Goal: Task Accomplishment & Management: Manage account settings

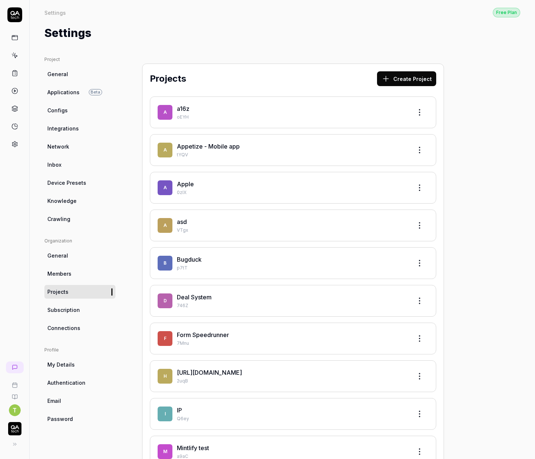
click at [70, 370] on link "My Details" at bounding box center [79, 365] width 71 height 14
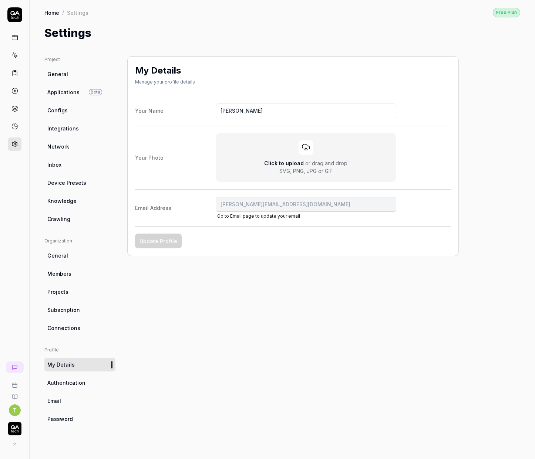
click at [69, 383] on span "Authentication" at bounding box center [66, 383] width 38 height 8
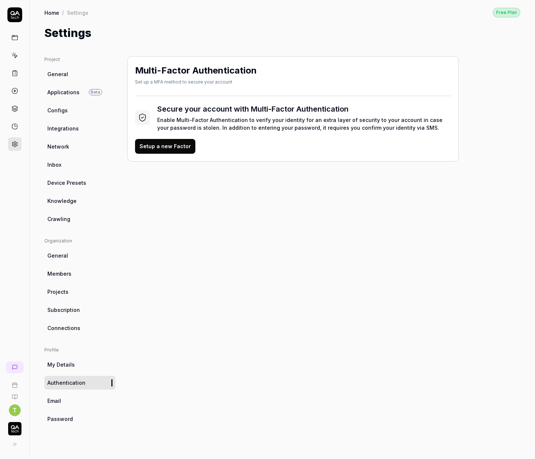
click at [64, 132] on link "Integrations" at bounding box center [79, 129] width 71 height 14
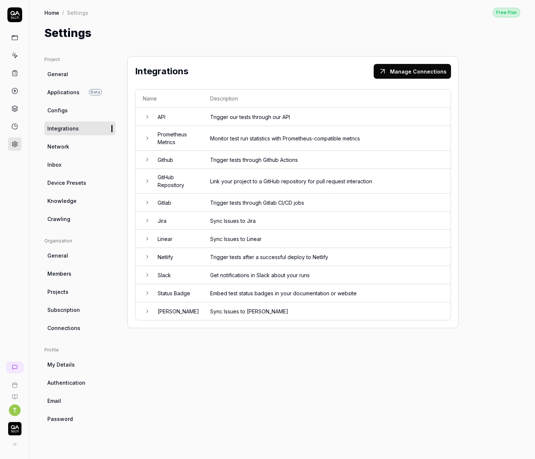
click at [180, 278] on td "Slack" at bounding box center [176, 275] width 53 height 18
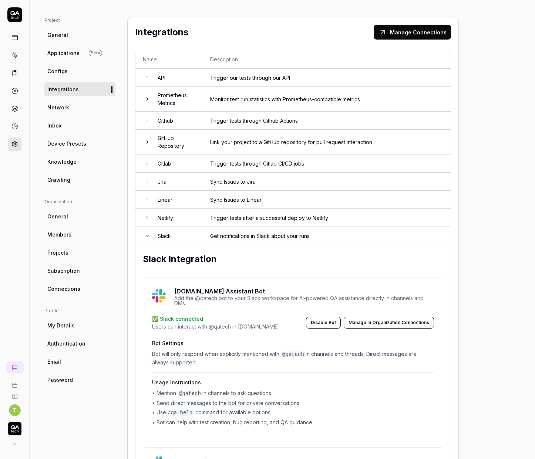
scroll to position [68, 0]
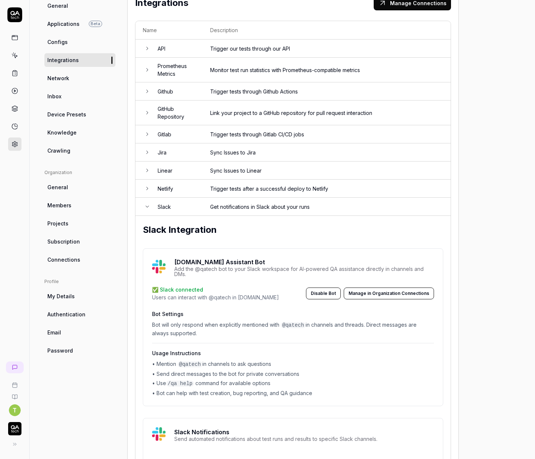
click at [196, 91] on td "Github" at bounding box center [176, 91] width 53 height 18
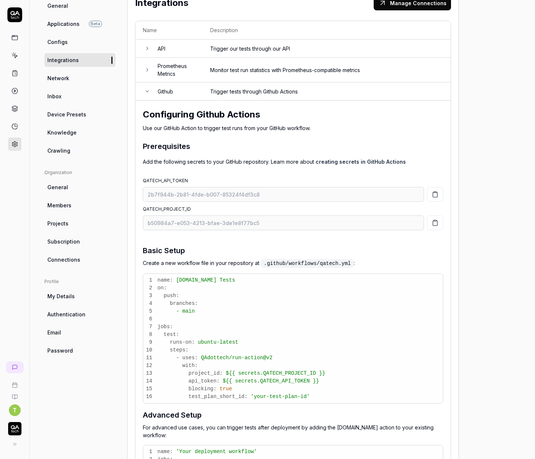
scroll to position [56, 0]
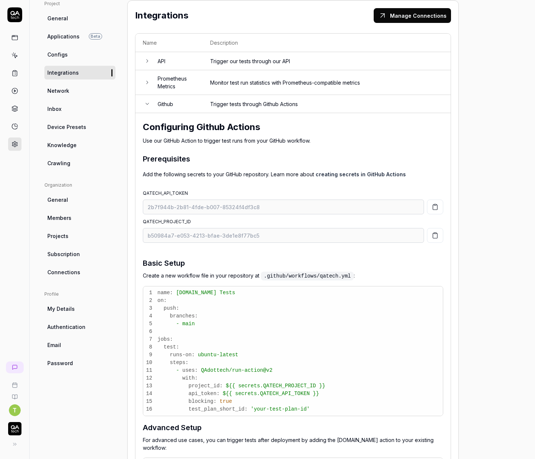
click at [195, 101] on td "Github" at bounding box center [176, 104] width 53 height 18
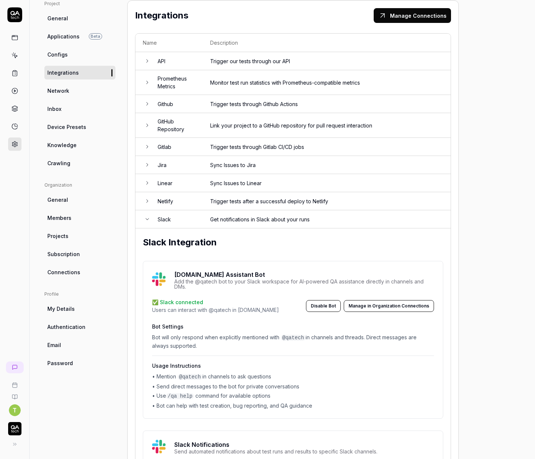
click at [192, 143] on td "Gitlab" at bounding box center [176, 147] width 53 height 18
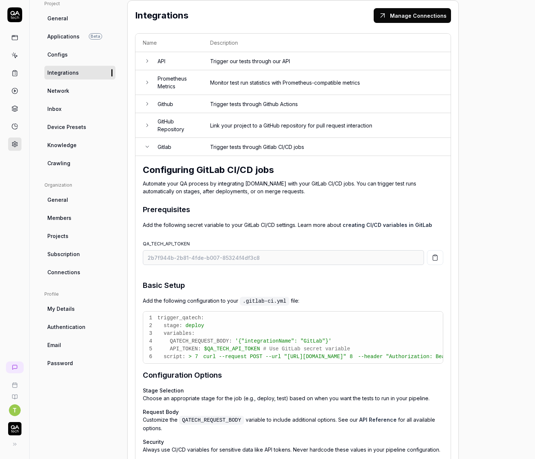
click at [192, 143] on td "Gitlab" at bounding box center [176, 147] width 53 height 18
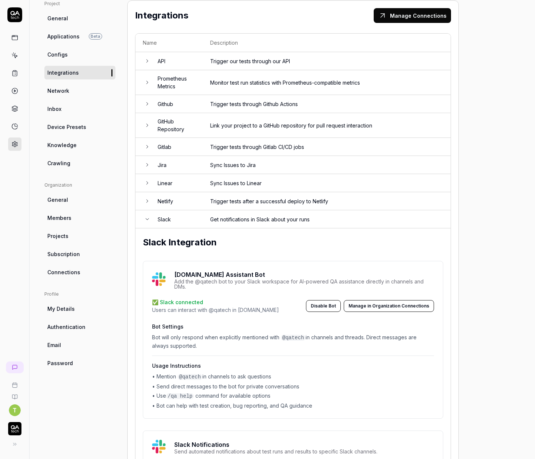
click at [9, 444] on button at bounding box center [14, 444] width 15 height 15
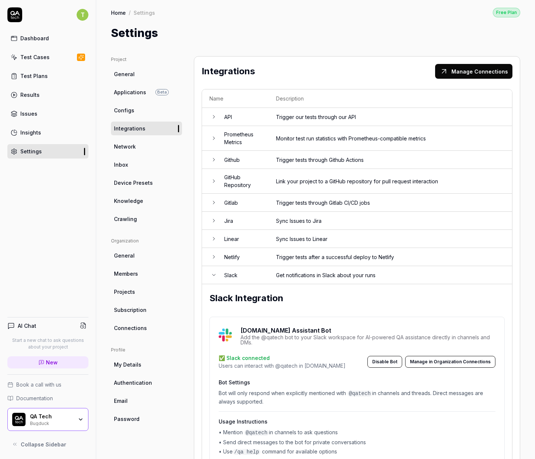
click at [45, 366] on link "New" at bounding box center [47, 362] width 81 height 12
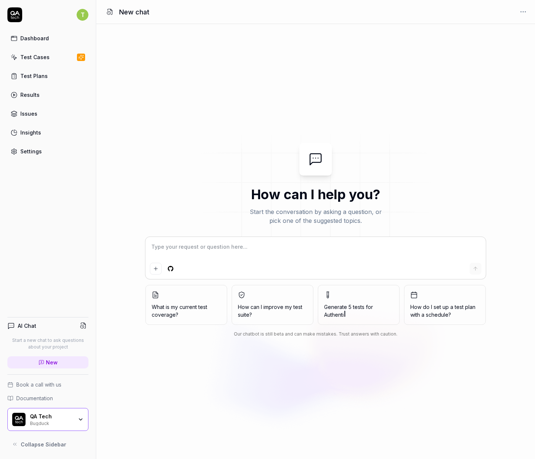
click at [172, 271] on html "T Dashboard Test Cases Test Plans Results Issues Insights Settings AI Chat Star…" at bounding box center [267, 229] width 535 height 459
click at [171, 270] on html "T Dashboard Test Cases Test Plans Results Issues Insights Settings AI Chat Star…" at bounding box center [267, 229] width 535 height 459
click at [189, 283] on div "Select a repository" at bounding box center [226, 283] width 120 height 12
click at [178, 148] on html "T Dashboard Test Cases Test Plans Results Issues Insights Settings AI Chat Star…" at bounding box center [267, 229] width 535 height 459
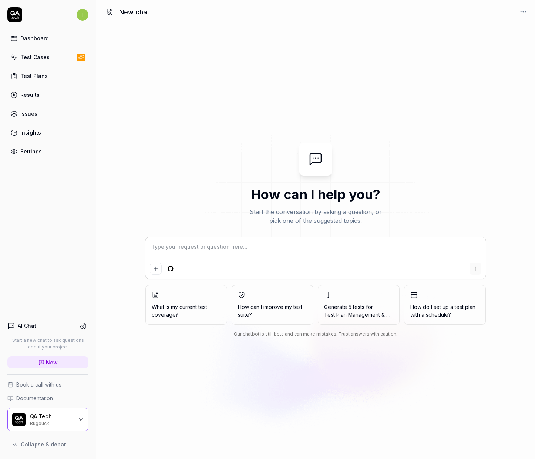
type textarea "*"
click at [28, 152] on div "Settings" at bounding box center [30, 152] width 21 height 8
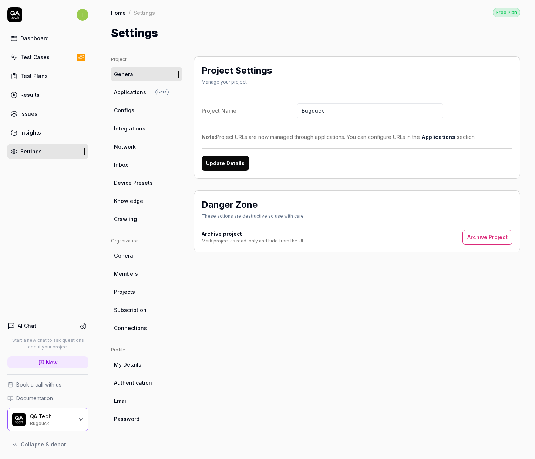
click at [152, 124] on link "Integrations" at bounding box center [146, 129] width 71 height 14
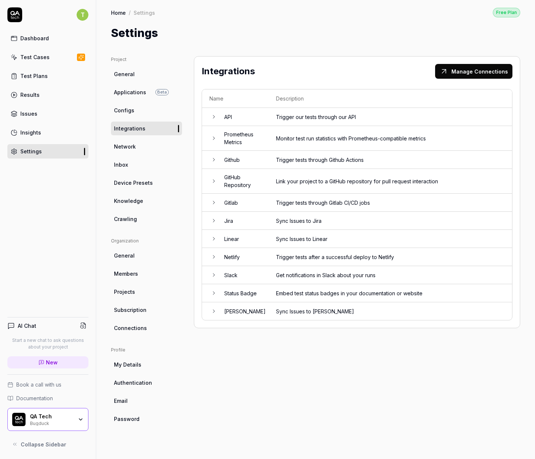
click at [273, 180] on td "Link your project to a GitHub repository for pull request interaction" at bounding box center [389, 181] width 243 height 25
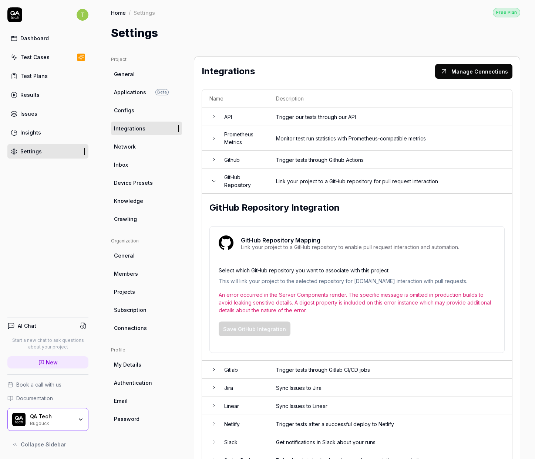
click at [268, 183] on td "Link your project to a GitHub repository for pull request interaction" at bounding box center [389, 181] width 243 height 25
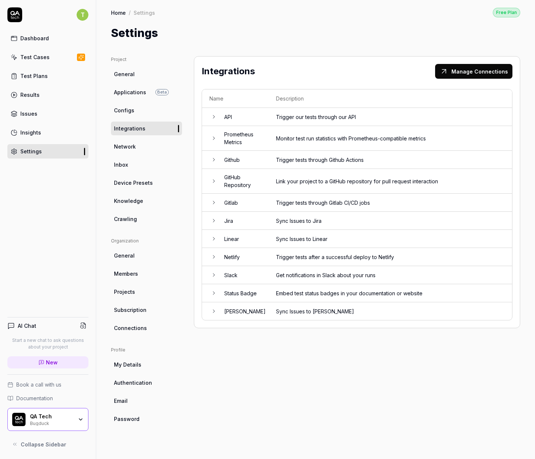
click at [273, 187] on td "Link your project to a GitHub repository for pull request interaction" at bounding box center [389, 181] width 243 height 25
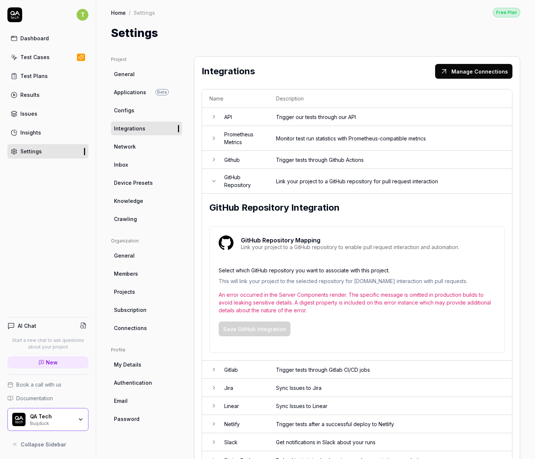
click at [273, 187] on td "Link your project to a GitHub repository for pull request interaction" at bounding box center [389, 181] width 243 height 25
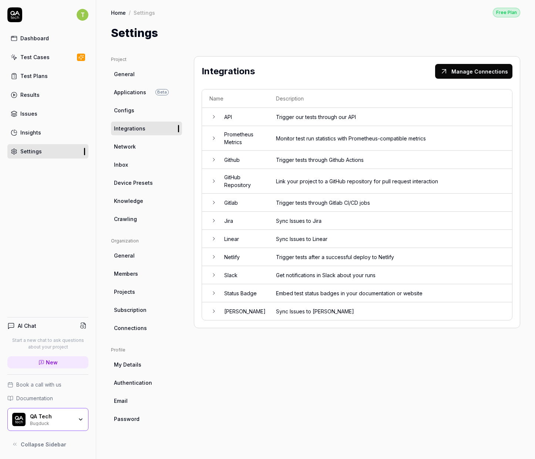
click at [284, 183] on td "Link your project to a GitHub repository for pull request interaction" at bounding box center [389, 181] width 243 height 25
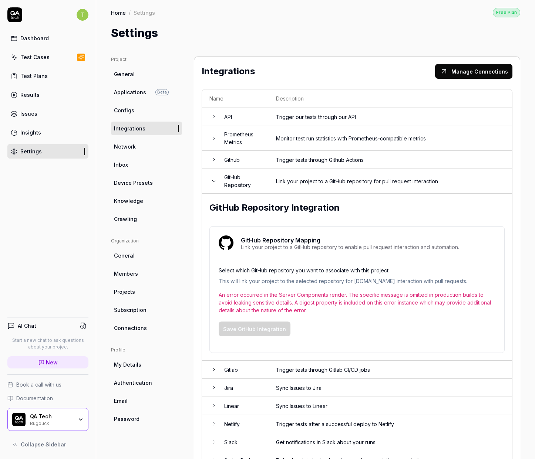
click at [290, 183] on td "Link your project to a GitHub repository for pull request interaction" at bounding box center [389, 181] width 243 height 25
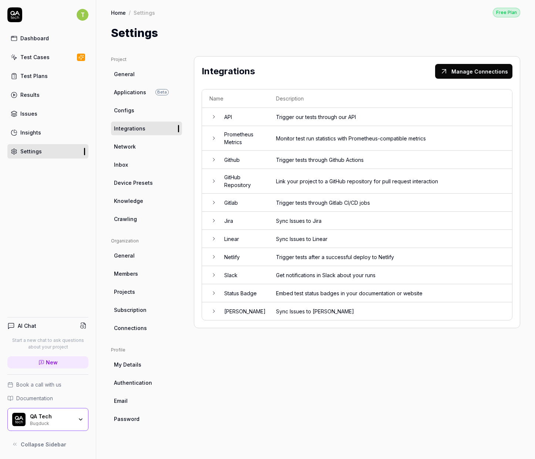
click at [295, 182] on td "Link your project to a GitHub repository for pull request interaction" at bounding box center [389, 181] width 243 height 25
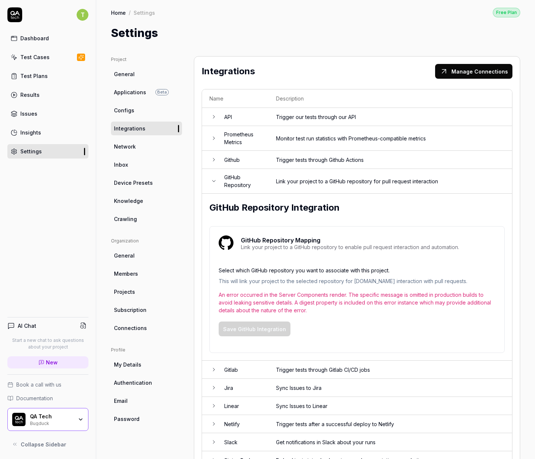
click at [116, 61] on div "Project" at bounding box center [146, 59] width 71 height 7
click at [118, 60] on div "Project" at bounding box center [146, 59] width 71 height 7
click at [282, 56] on div "Integrations Manage Connections Name Description API Trigger our tests through …" at bounding box center [357, 275] width 326 height 439
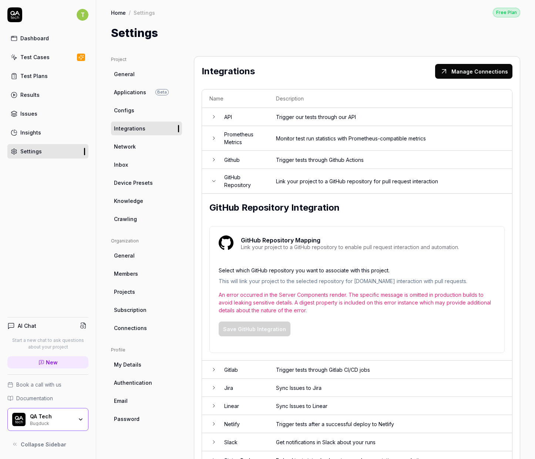
click at [48, 210] on div "T Dashboard Test Cases Test Plans Results Issues Insights Settings AI Chat Star…" at bounding box center [48, 229] width 96 height 459
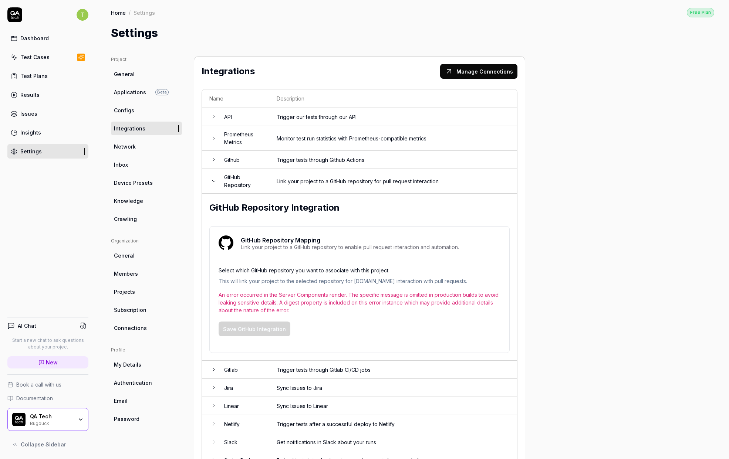
click at [136, 327] on span "Connections" at bounding box center [130, 328] width 33 height 8
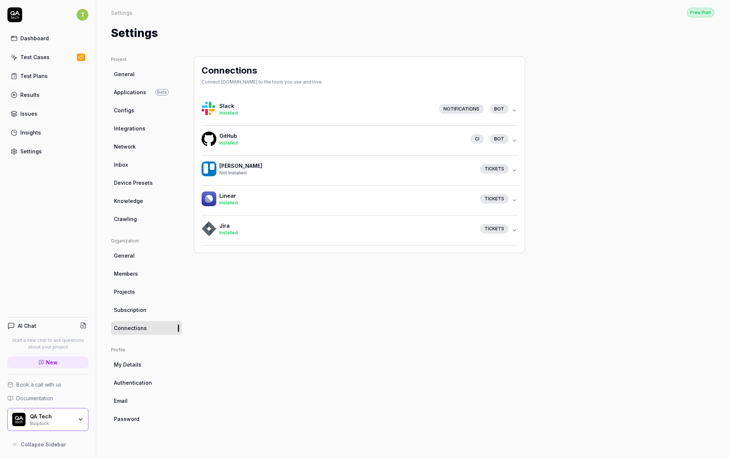
click at [270, 140] on div "Installed" at bounding box center [341, 143] width 245 height 7
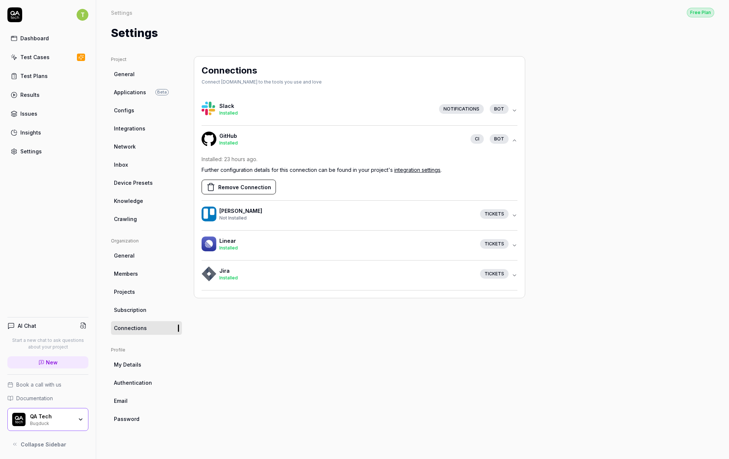
click at [135, 403] on link "Email" at bounding box center [146, 401] width 71 height 14
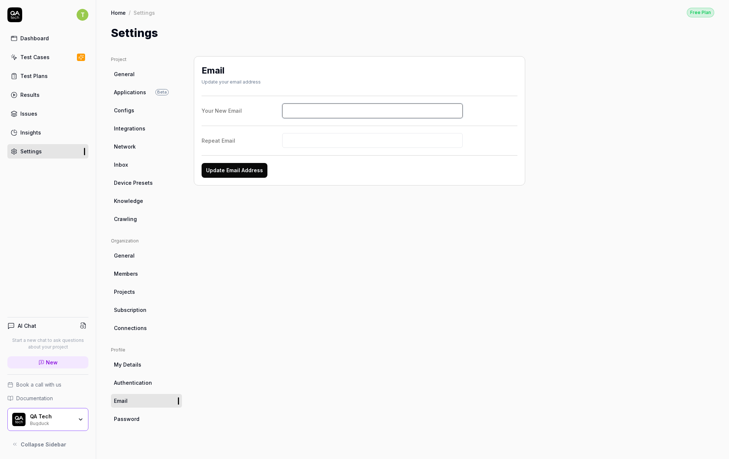
click at [326, 114] on input "Your New Email" at bounding box center [372, 111] width 181 height 15
click at [325, 92] on div "Email Update your email address Your New Email Repeat Email Update Email Address" at bounding box center [359, 120] width 331 height 129
click at [233, 72] on div "Email" at bounding box center [230, 70] width 59 height 13
click at [148, 70] on link "General" at bounding box center [146, 74] width 71 height 14
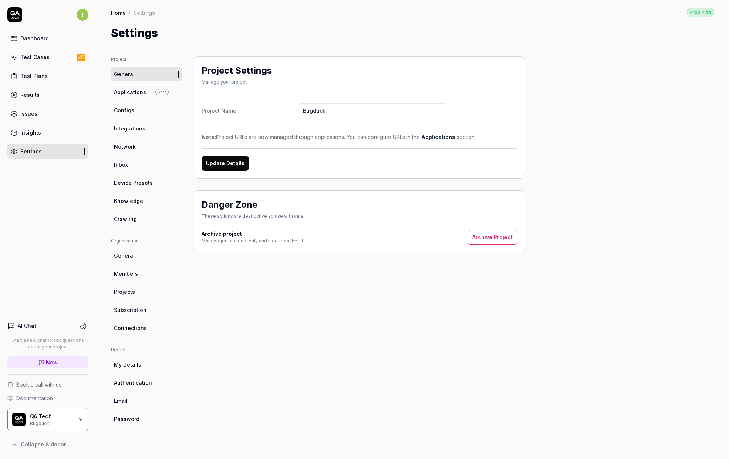
click at [129, 366] on span "My Details" at bounding box center [127, 365] width 27 height 8
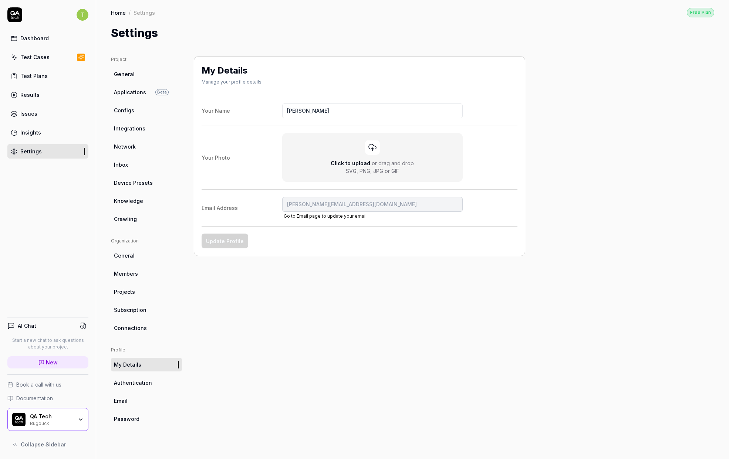
click at [126, 333] on link "Connections" at bounding box center [146, 328] width 71 height 14
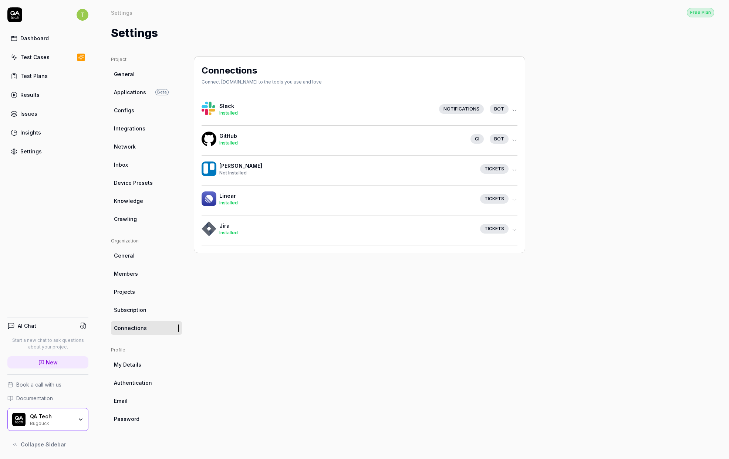
click at [142, 129] on span "Integrations" at bounding box center [129, 129] width 31 height 8
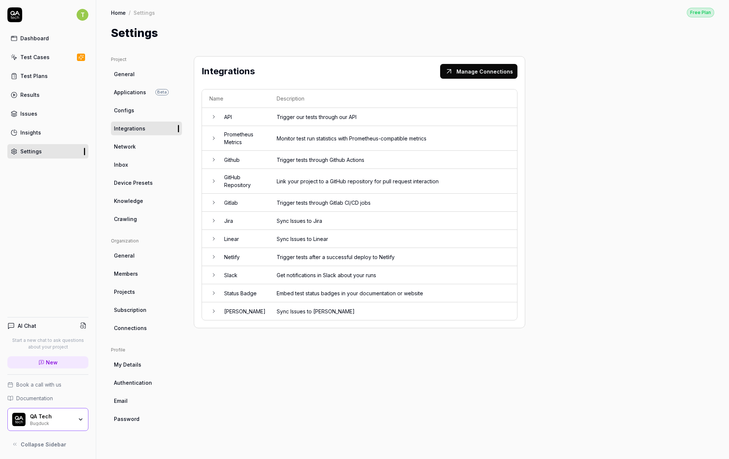
click at [253, 184] on td "GitHub Repository" at bounding box center [243, 181] width 53 height 25
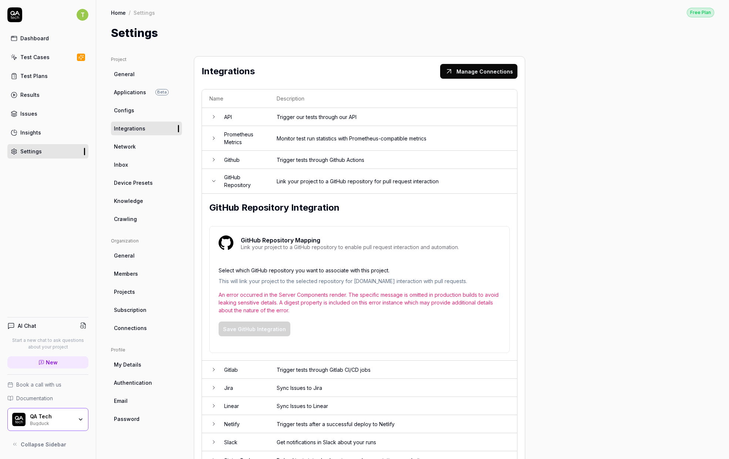
click at [261, 303] on div "An error occurred in the Server Components render. The specific message is omit…" at bounding box center [360, 302] width 282 height 23
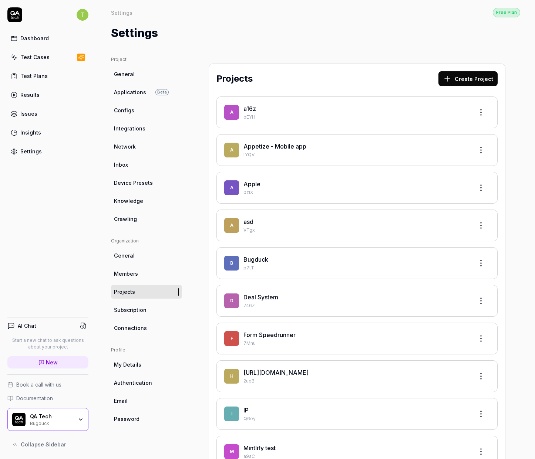
click at [136, 331] on span "Connections" at bounding box center [130, 328] width 33 height 8
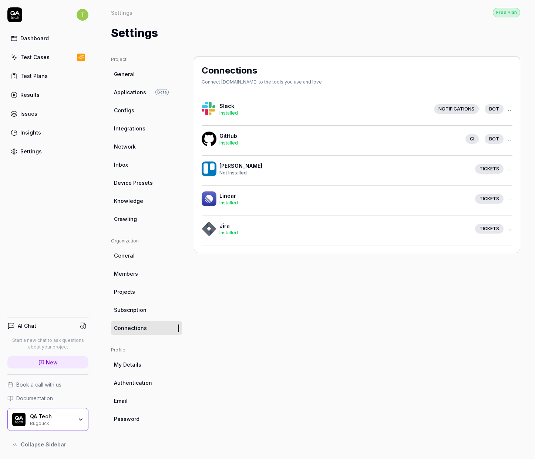
click at [263, 140] on div "Installed" at bounding box center [339, 143] width 240 height 7
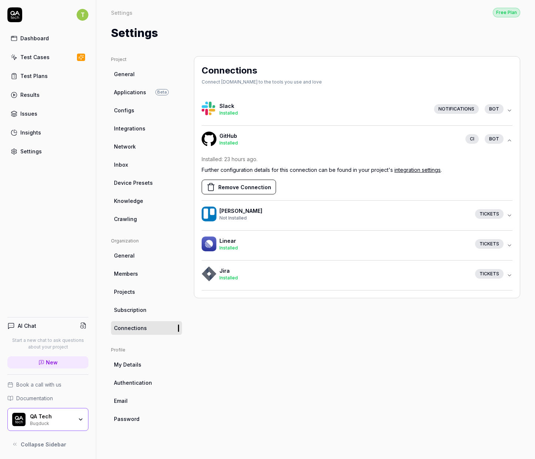
click at [127, 133] on link "Integrations" at bounding box center [146, 129] width 71 height 14
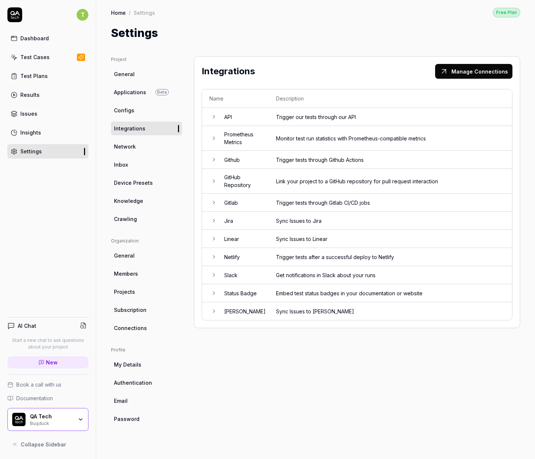
click at [299, 185] on td "Link your project to a GitHub repository for pull request interaction" at bounding box center [389, 181] width 243 height 25
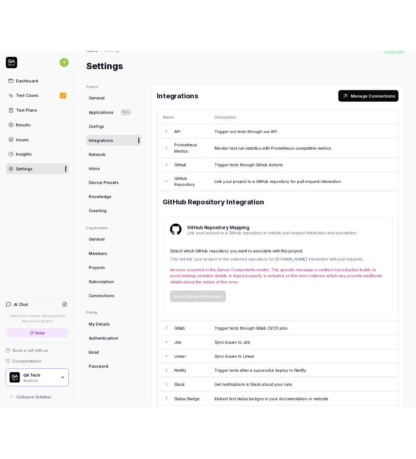
scroll to position [48, 0]
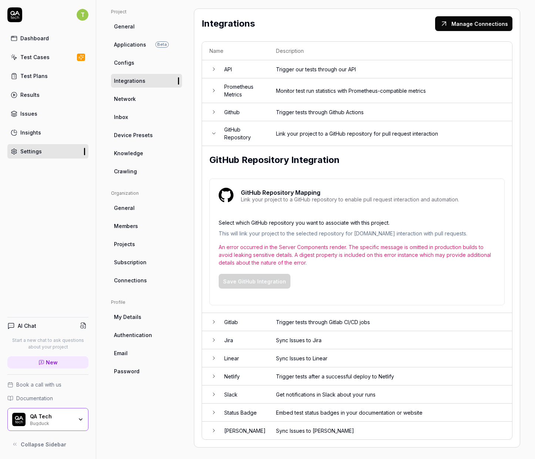
click at [133, 280] on span "Connections" at bounding box center [130, 281] width 33 height 8
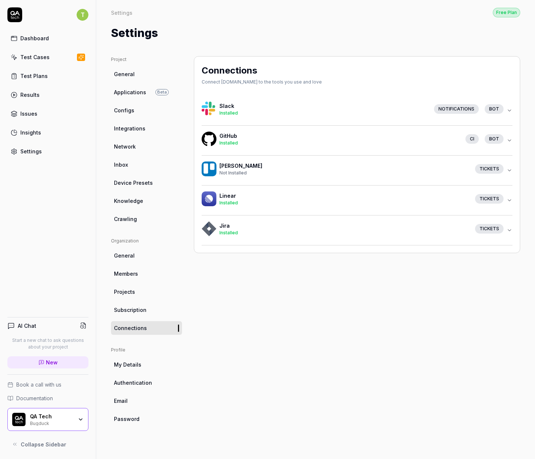
click at [285, 143] on div "Installed" at bounding box center [339, 143] width 240 height 7
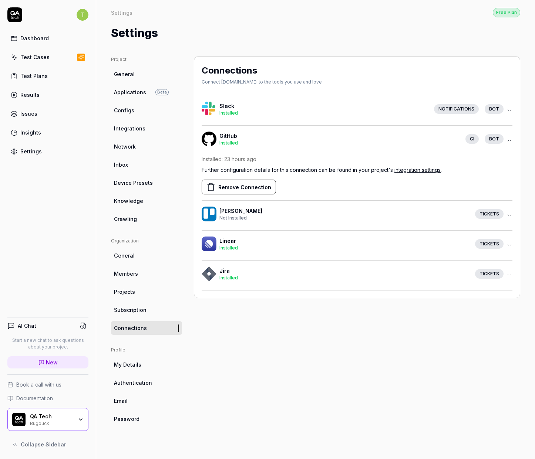
click at [311, 151] on button "GitHub Installed CI bot" at bounding box center [356, 141] width 311 height 30
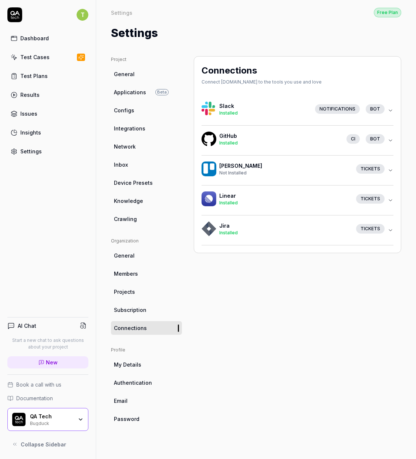
click at [62, 369] on div "AI Chat Start a new chat to ask questions about your project New" at bounding box center [47, 346] width 81 height 57
click at [65, 365] on link "New" at bounding box center [47, 362] width 81 height 12
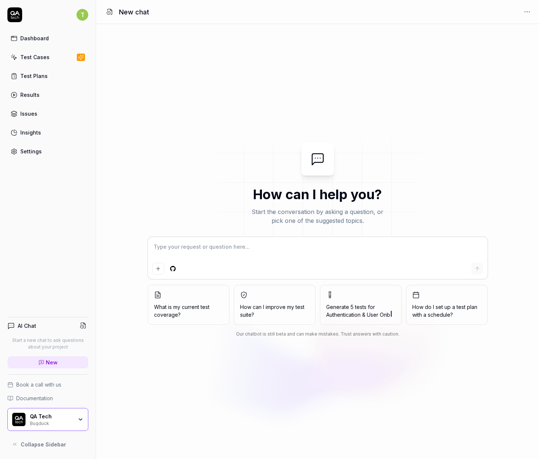
click at [169, 271] on html "T Dashboard Test Cases Test Plans Results Issues Insights Settings AI Chat Star…" at bounding box center [269, 229] width 539 height 459
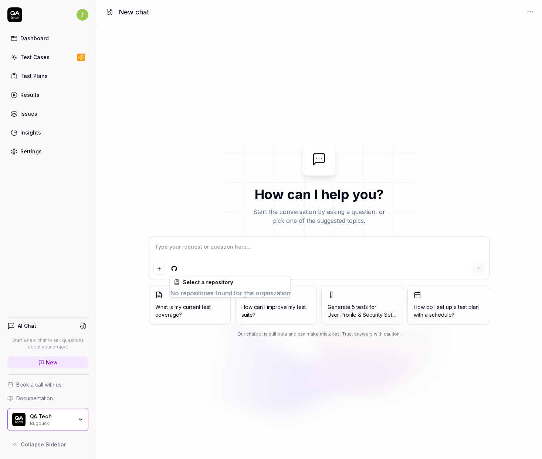
click at [53, 156] on html "T Dashboard Test Cases Test Plans Results Issues Insights Settings AI Chat Star…" at bounding box center [271, 229] width 542 height 459
type textarea "*"
click at [53, 155] on link "Settings" at bounding box center [47, 151] width 81 height 14
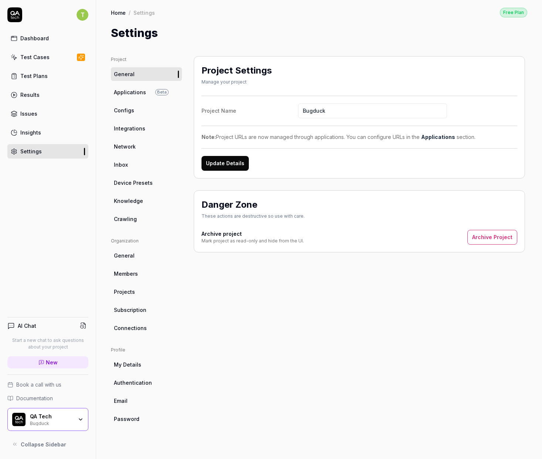
click at [129, 332] on link "Connections" at bounding box center [146, 328] width 71 height 14
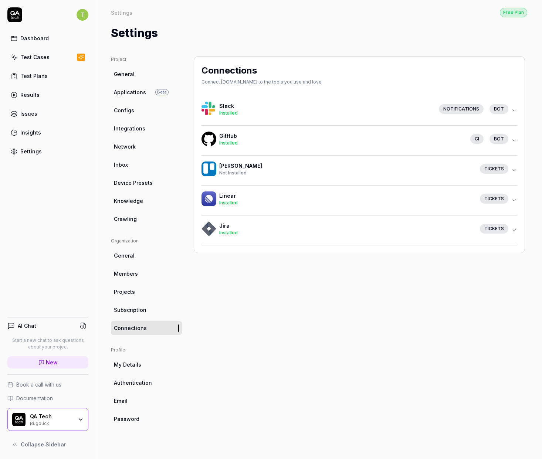
click at [247, 143] on div "Installed" at bounding box center [341, 143] width 245 height 7
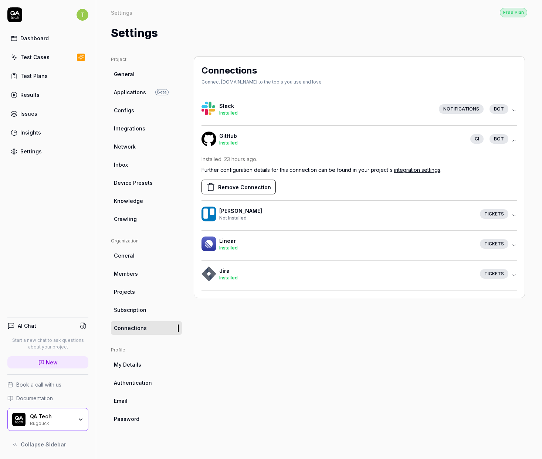
click at [247, 143] on div "Installed" at bounding box center [341, 143] width 245 height 7
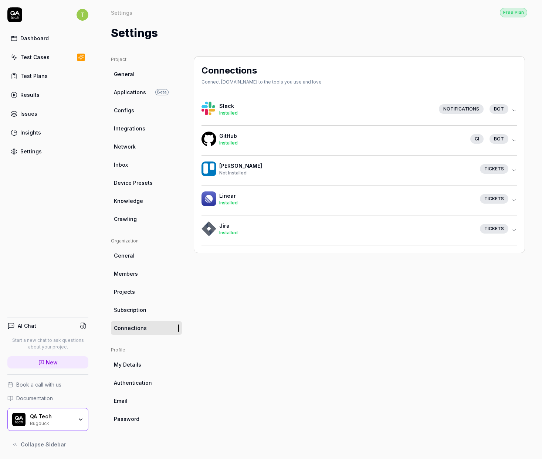
click at [247, 143] on div "Installed" at bounding box center [341, 143] width 245 height 7
